Goal: Information Seeking & Learning: Learn about a topic

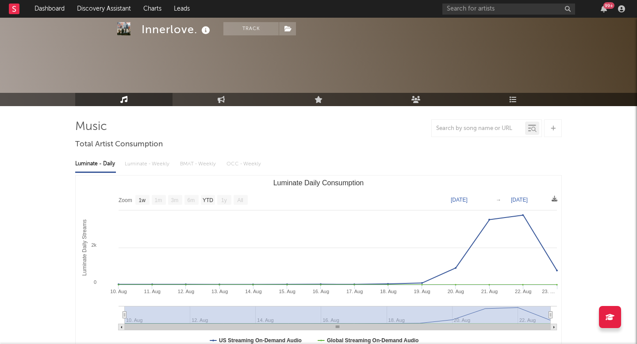
select select "1w"
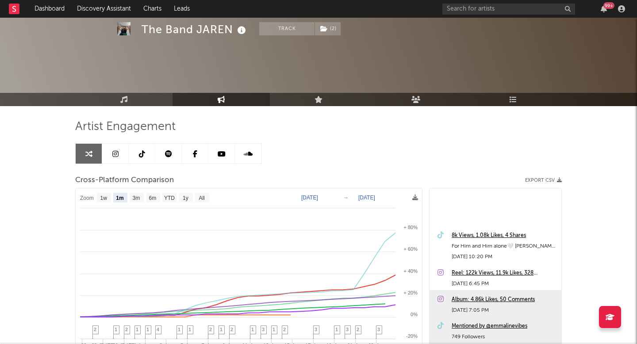
select select "1m"
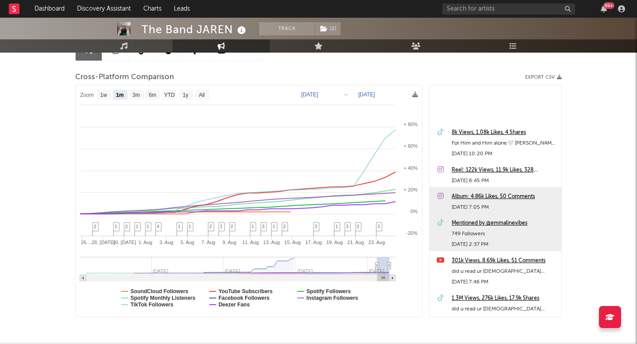
scroll to position [102, 0]
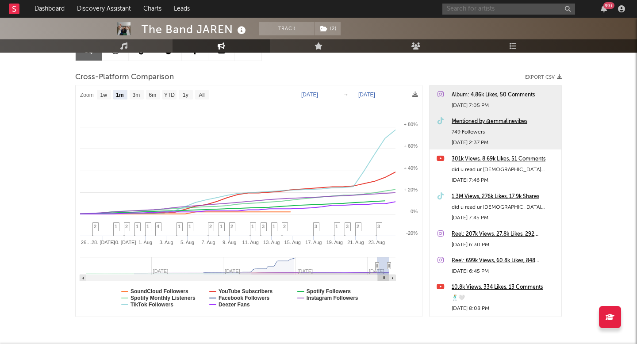
click at [462, 6] on input "text" at bounding box center [508, 9] width 133 height 11
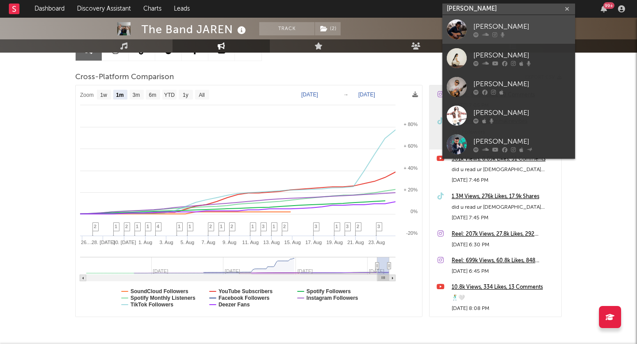
type input "andrew martinez"
click at [489, 22] on div "[PERSON_NAME]" at bounding box center [521, 26] width 97 height 11
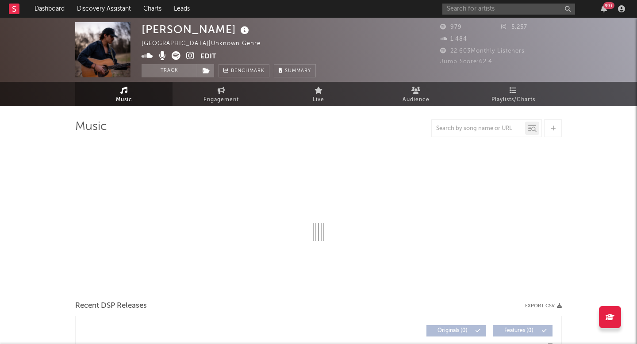
select select "1w"
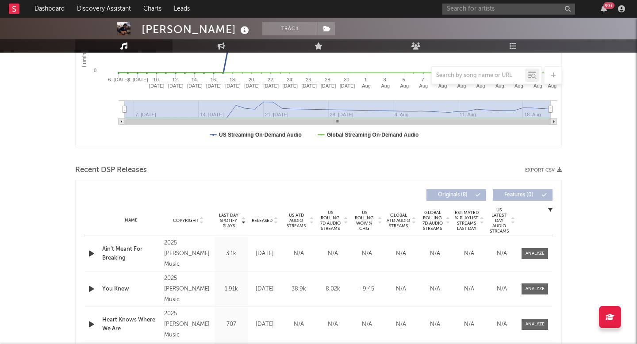
scroll to position [209, 0]
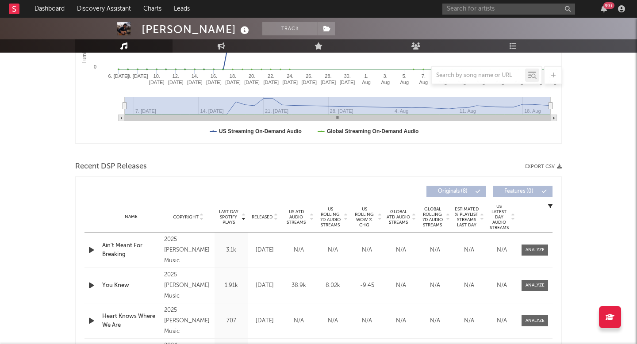
click at [362, 215] on span "US Rolling WoW % Chg" at bounding box center [364, 216] width 24 height 21
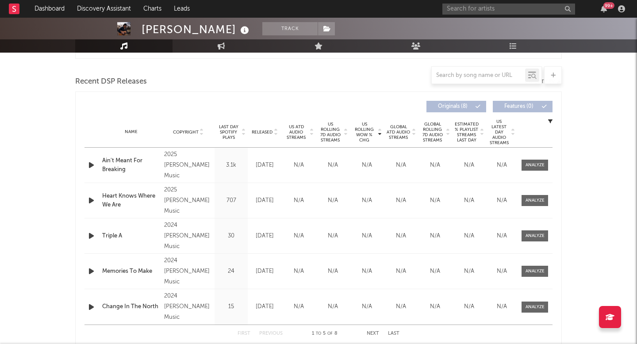
scroll to position [0, 0]
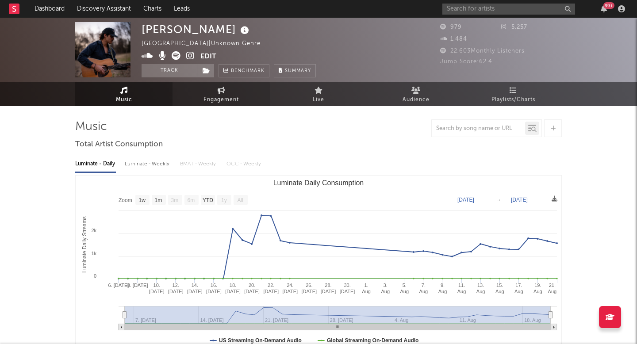
click at [206, 96] on span "Engagement" at bounding box center [220, 100] width 35 height 11
select select "1w"
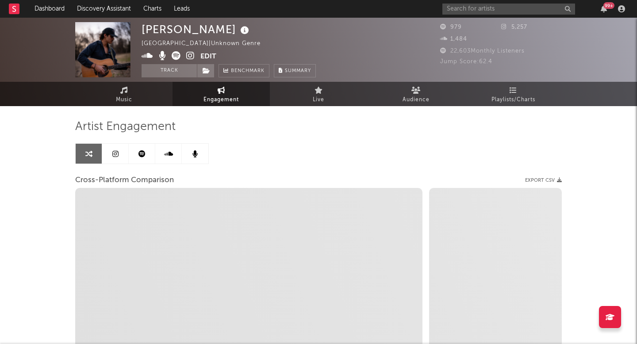
click at [173, 54] on icon at bounding box center [176, 55] width 9 height 9
select select "1m"
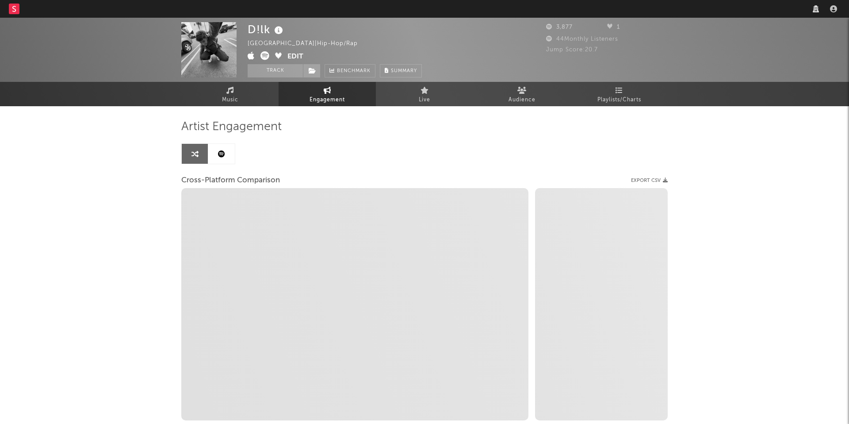
select select "1w"
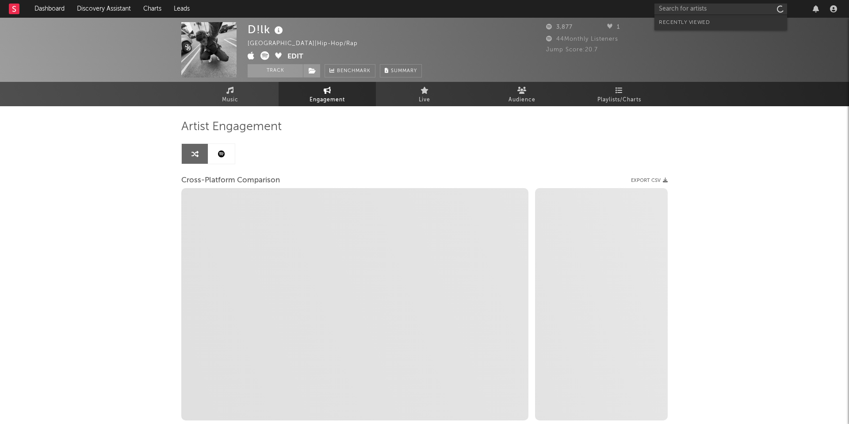
select select "1m"
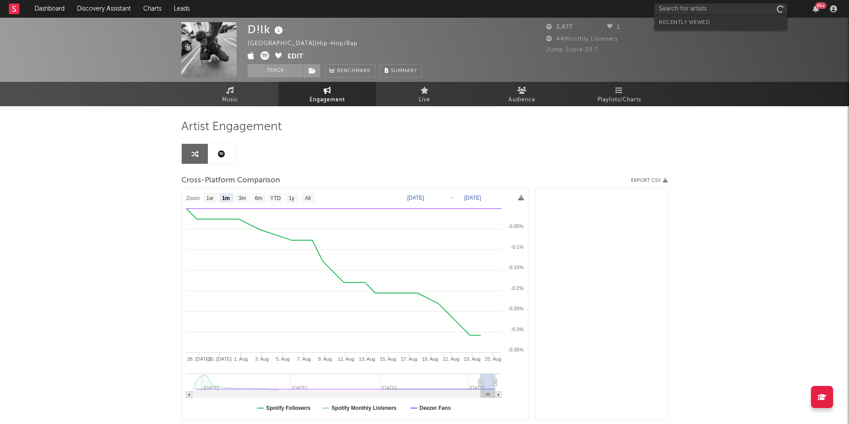
click at [711, 10] on input "text" at bounding box center [720, 9] width 133 height 11
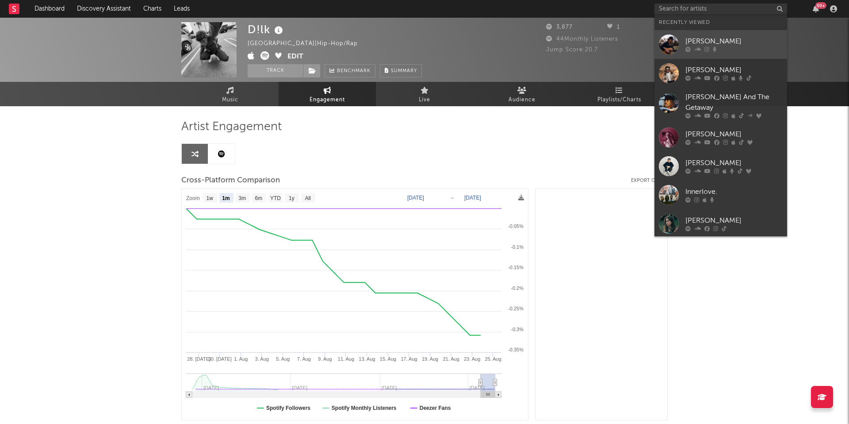
click at [709, 30] on link "[PERSON_NAME]" at bounding box center [720, 44] width 133 height 29
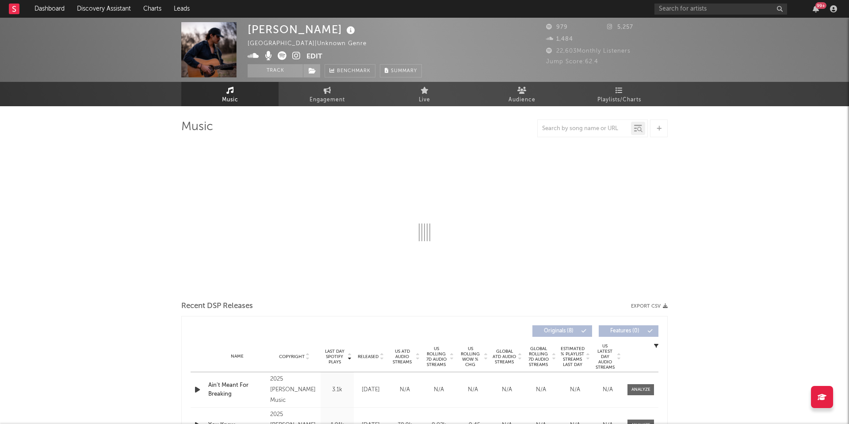
select select "1w"
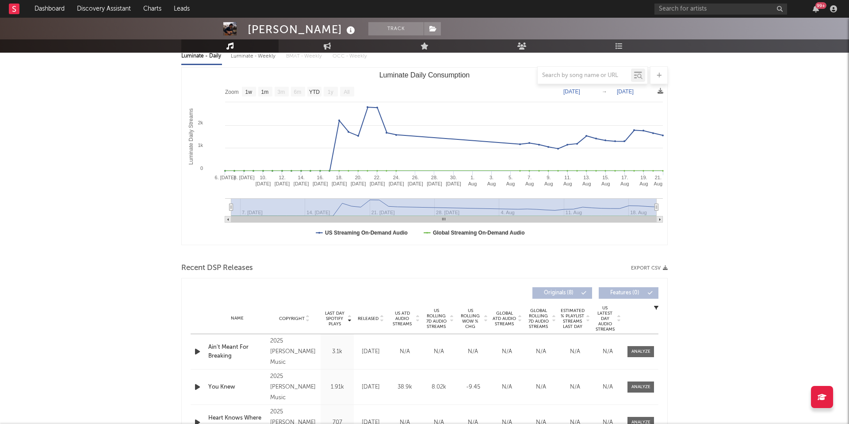
scroll to position [108, 0]
click at [372, 317] on span "Released" at bounding box center [368, 317] width 21 height 5
click at [653, 349] on span at bounding box center [640, 350] width 27 height 11
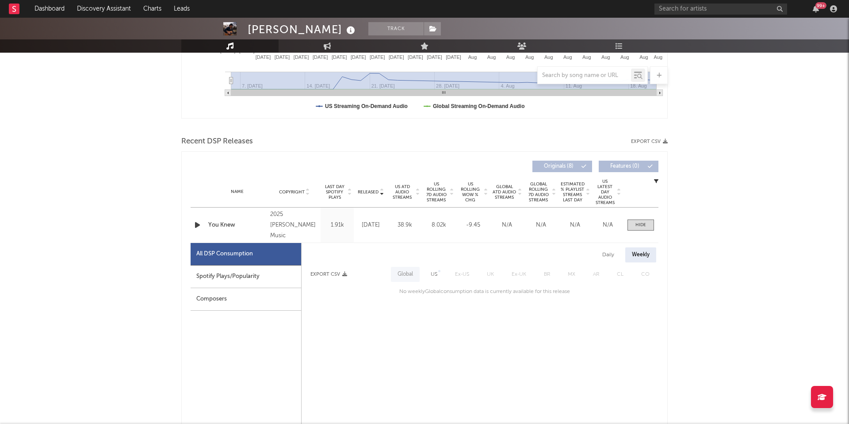
scroll to position [217, 0]
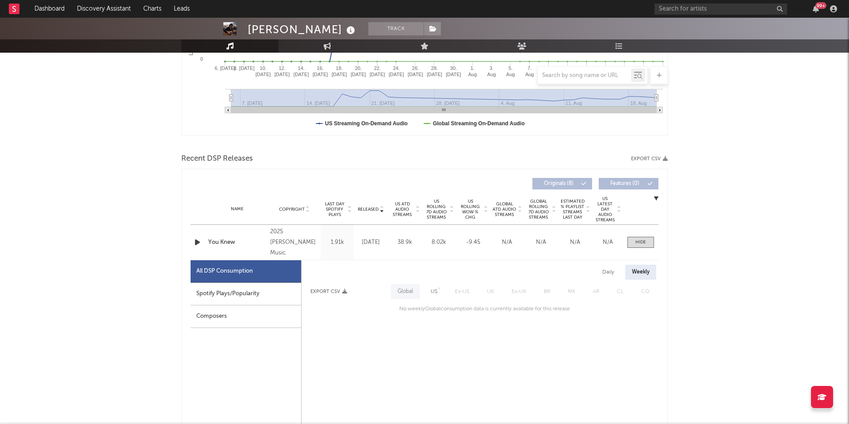
click at [611, 269] on div "Daily" at bounding box center [608, 271] width 25 height 15
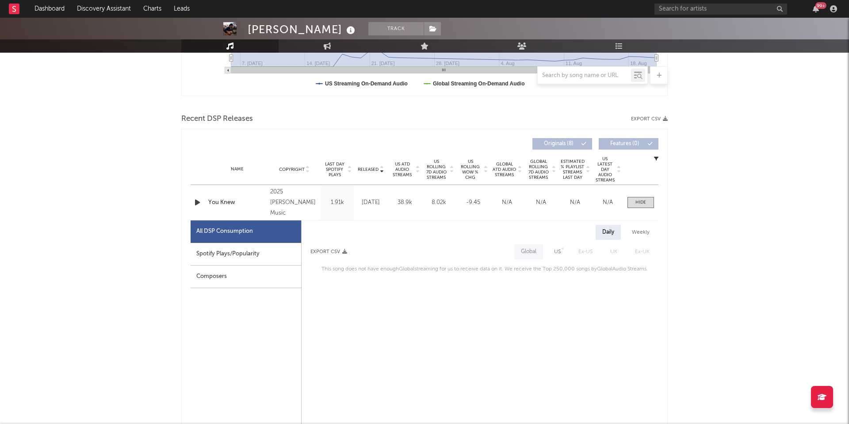
scroll to position [253, 0]
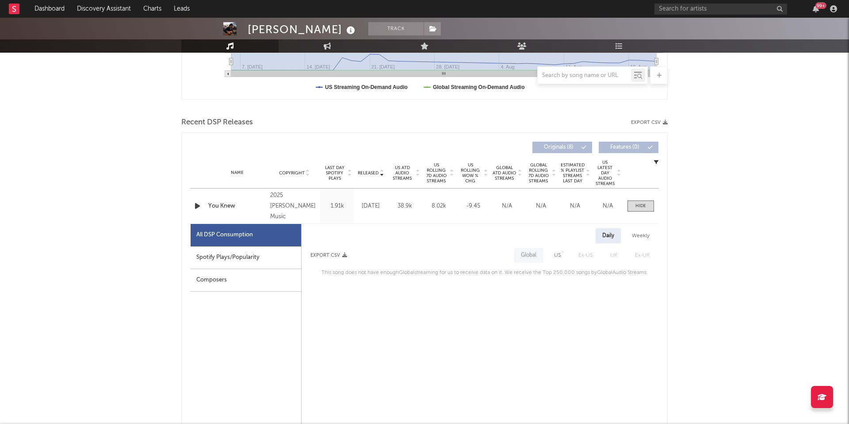
click at [548, 252] on div "US" at bounding box center [557, 255] width 20 height 15
select select "1w"
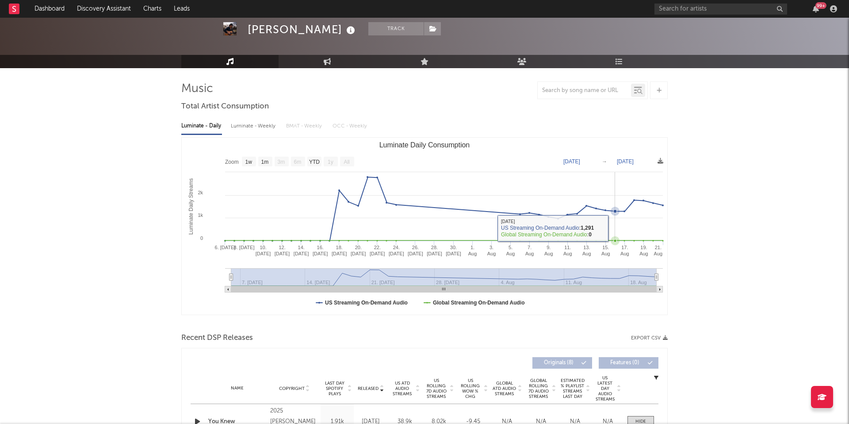
scroll to position [0, 0]
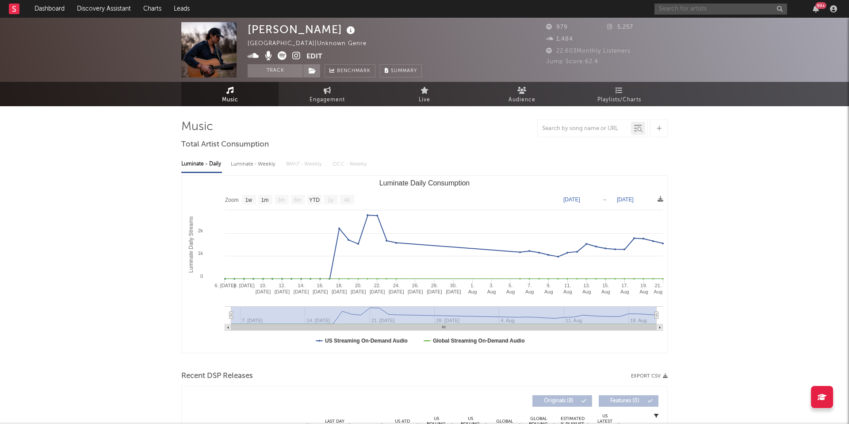
click at [736, 12] on input "text" at bounding box center [720, 9] width 133 height 11
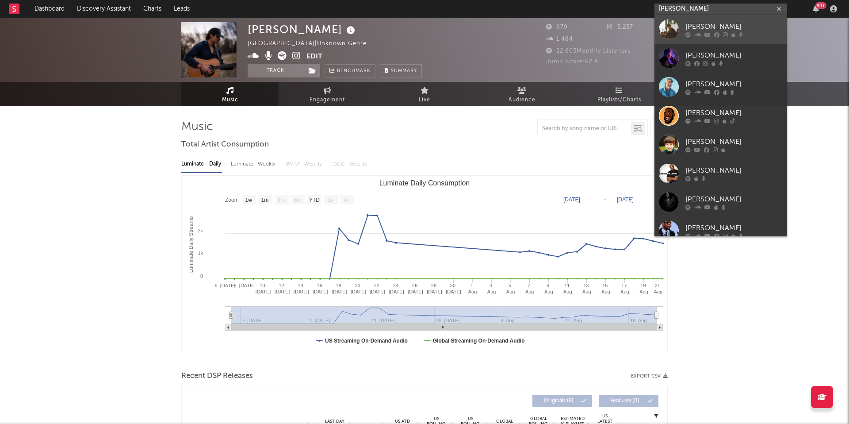
type input "[PERSON_NAME]"
click at [739, 20] on link "[PERSON_NAME]" at bounding box center [720, 29] width 133 height 29
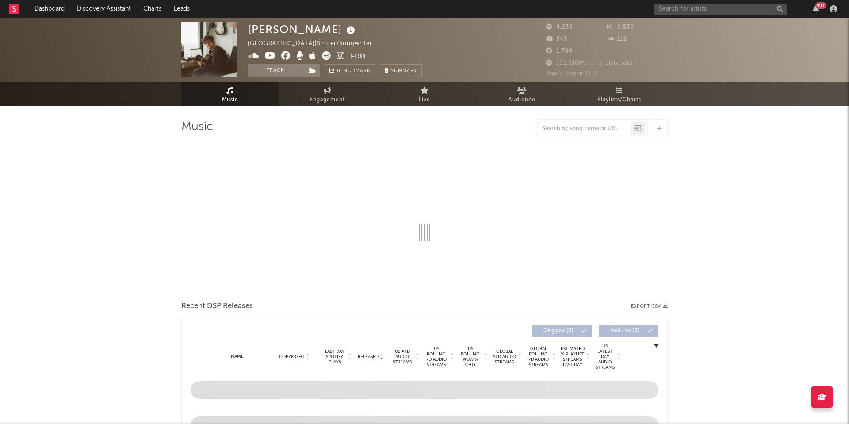
select select "1w"
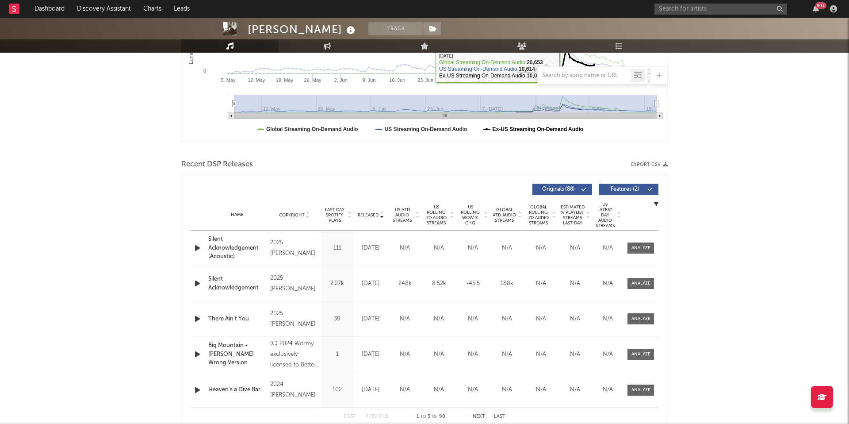
scroll to position [224, 0]
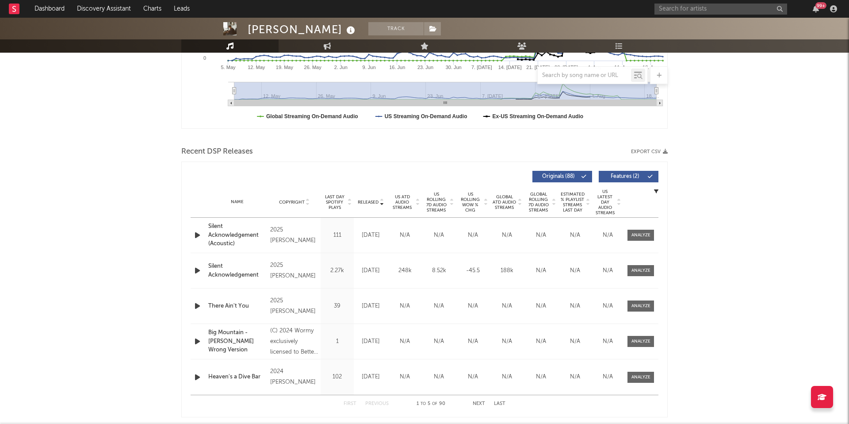
click at [367, 202] on span "Released" at bounding box center [368, 201] width 21 height 5
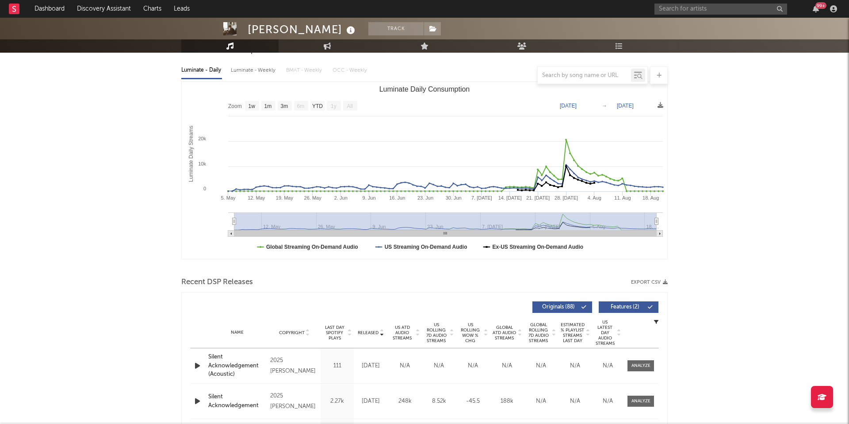
scroll to position [0, 0]
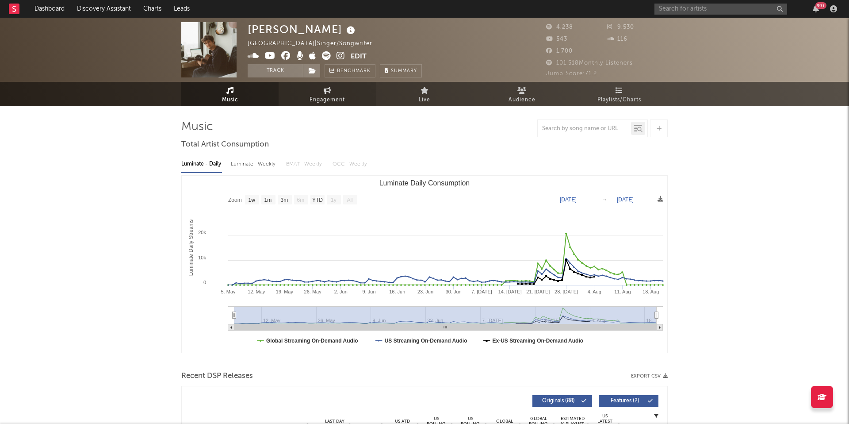
click at [321, 95] on span "Engagement" at bounding box center [326, 100] width 35 height 11
select select "1w"
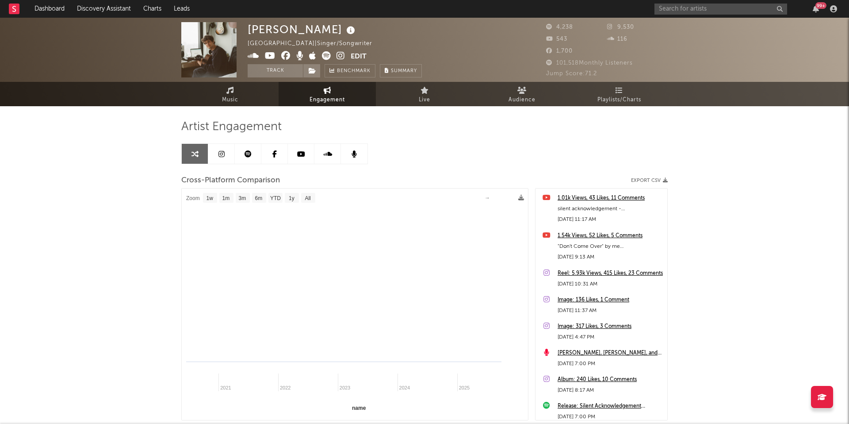
select select "1m"
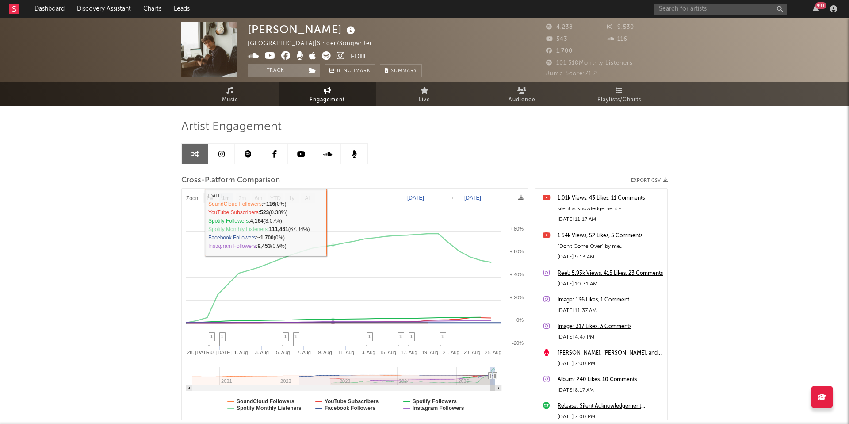
click at [257, 156] on link at bounding box center [248, 154] width 27 height 20
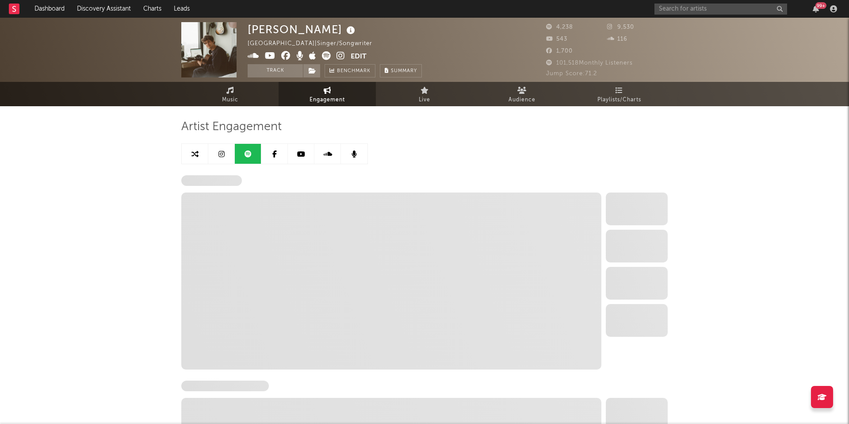
select select "6m"
select select "1w"
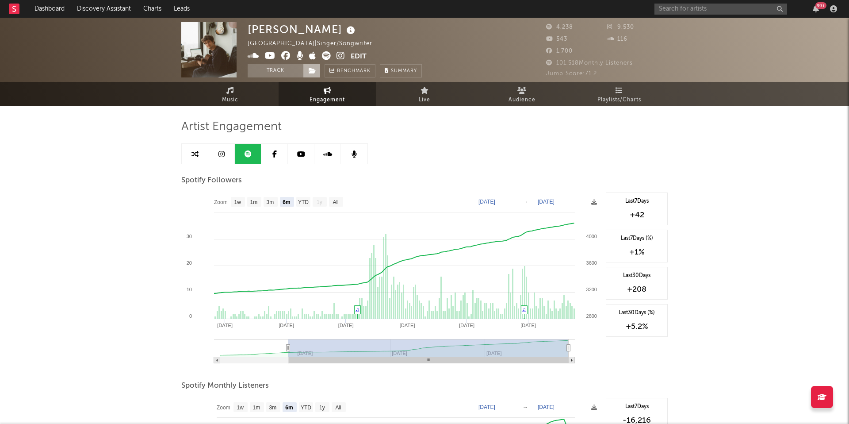
click at [309, 73] on icon at bounding box center [313, 71] width 8 height 6
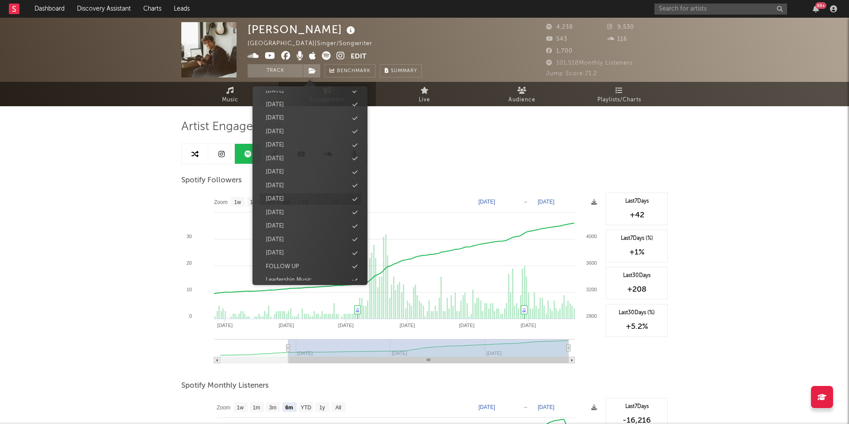
scroll to position [150, 0]
click at [328, 246] on div "[DATE]" at bounding box center [310, 246] width 102 height 11
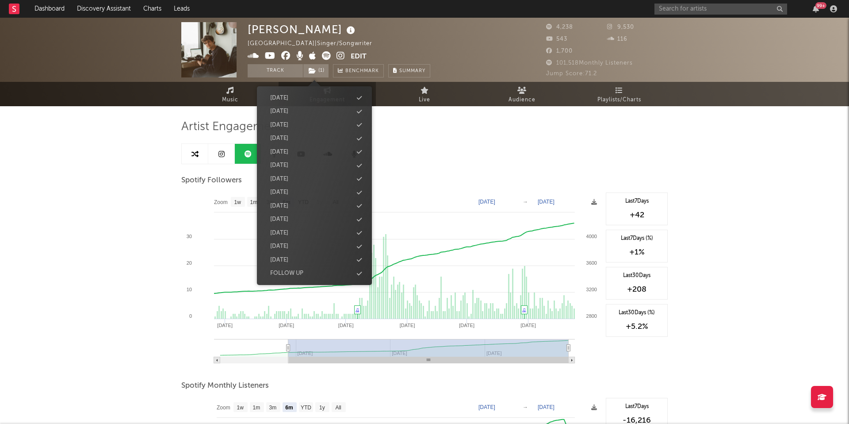
scroll to position [177, 0]
click at [473, 99] on link "Audience" at bounding box center [521, 94] width 97 height 24
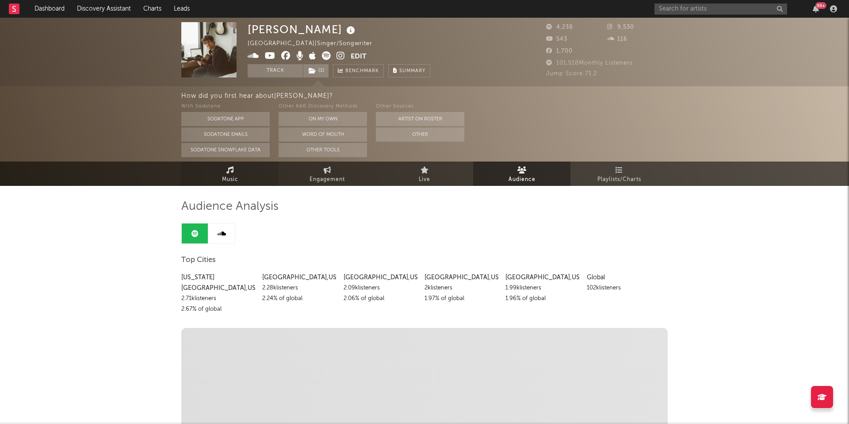
click at [248, 172] on link "Music" at bounding box center [229, 173] width 97 height 24
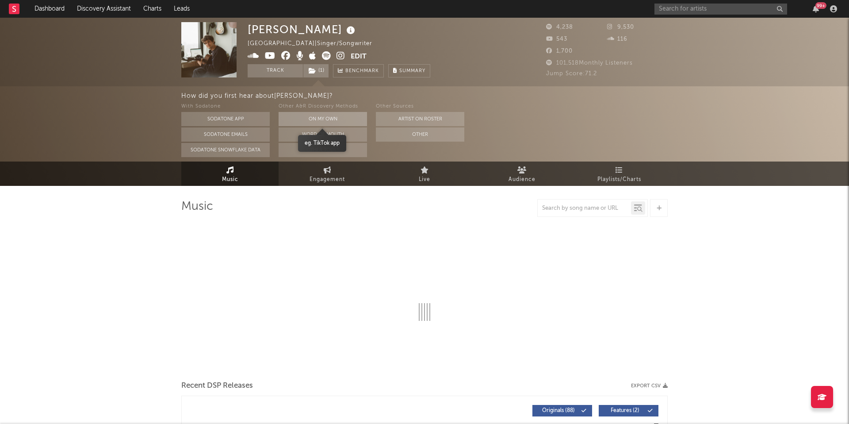
click at [311, 122] on button "On My Own" at bounding box center [323, 119] width 88 height 14
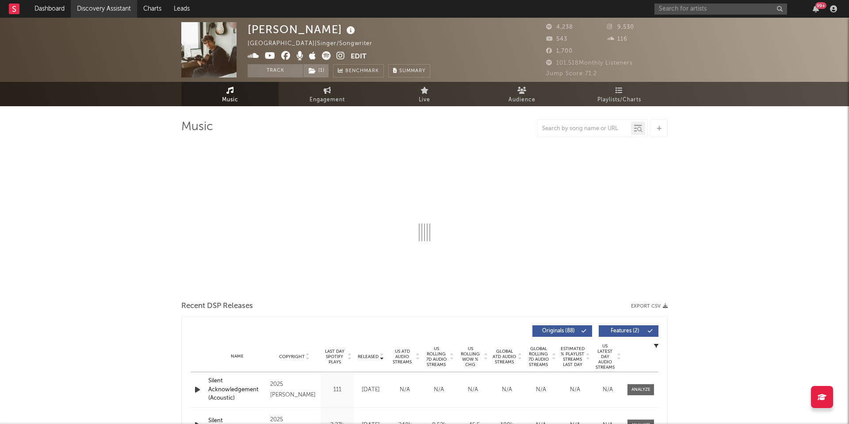
select select "1w"
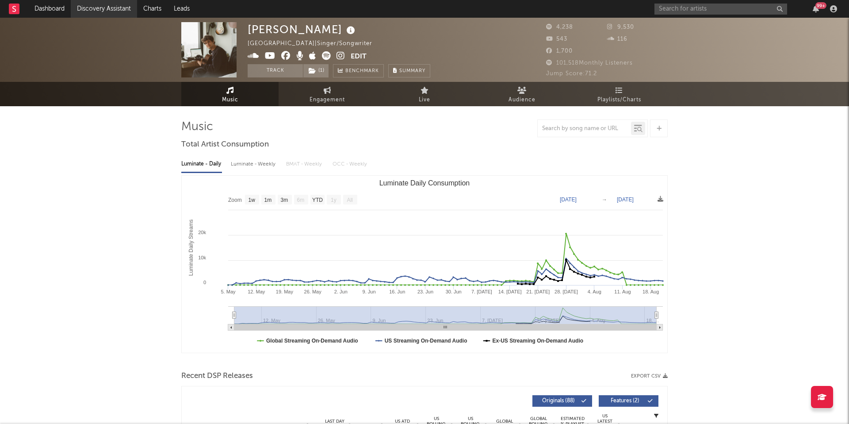
click at [126, 1] on link "Discovery Assistant" at bounding box center [104, 9] width 66 height 18
